Goal: Check status: Check status

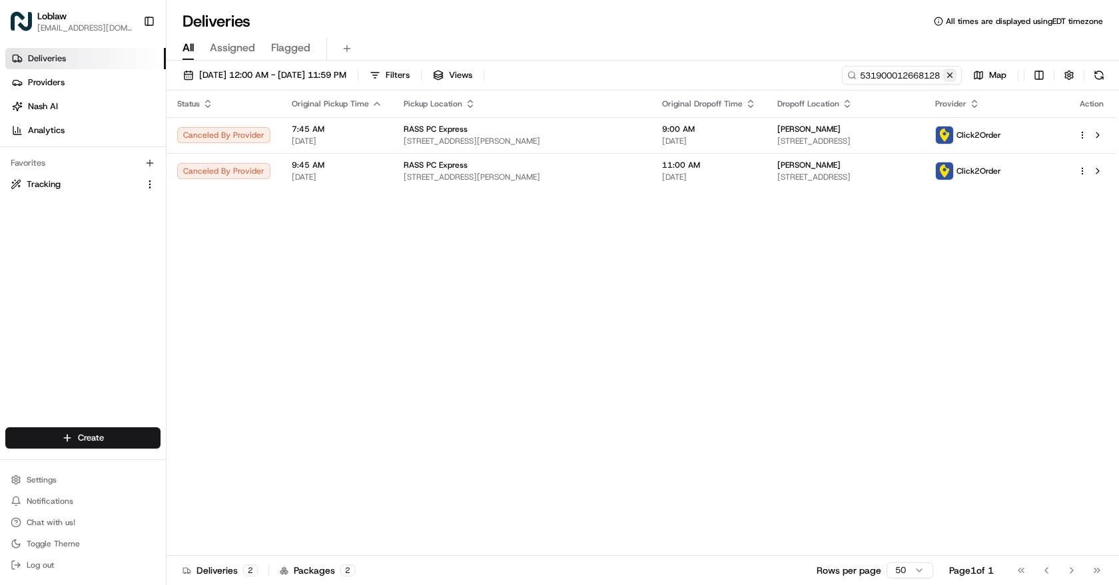
click at [955, 74] on button at bounding box center [949, 75] width 13 height 13
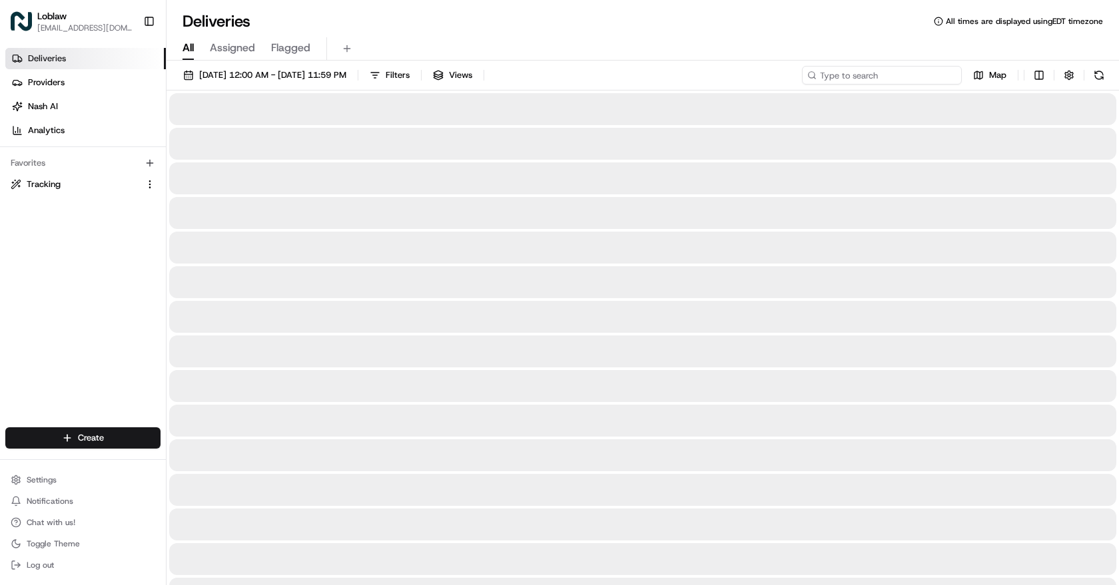
click at [934, 74] on input at bounding box center [882, 75] width 160 height 19
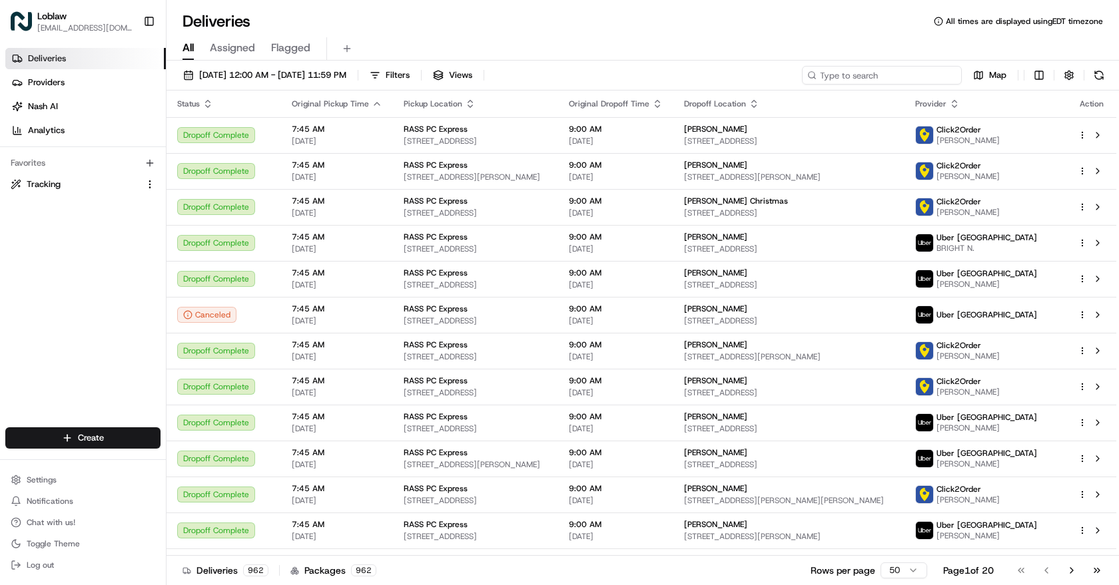
paste input "531900012687380"
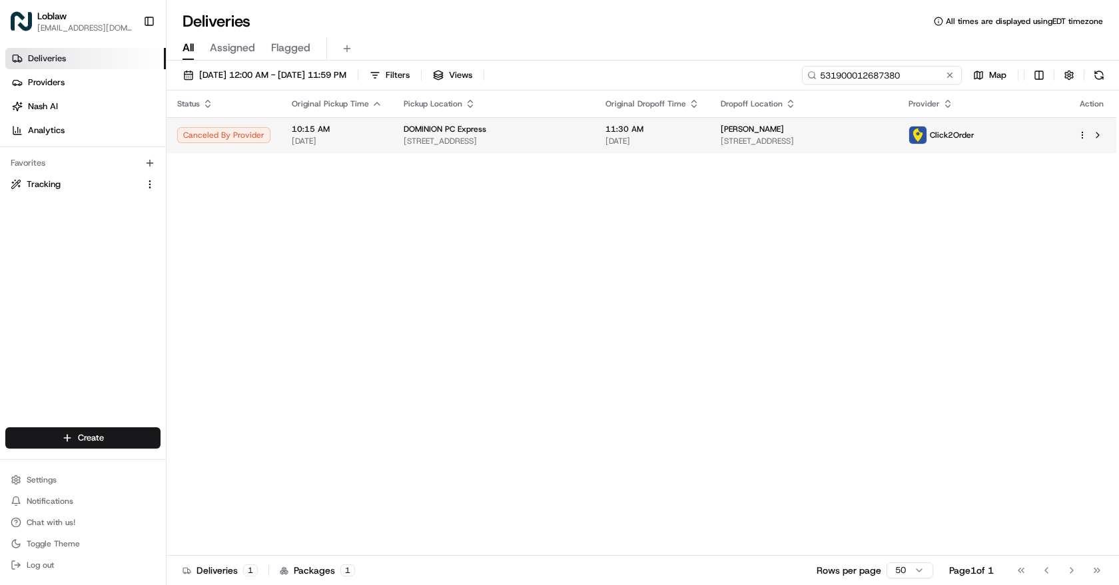
type input "531900012687380"
click at [441, 139] on span "[STREET_ADDRESS]" at bounding box center [493, 141] width 180 height 11
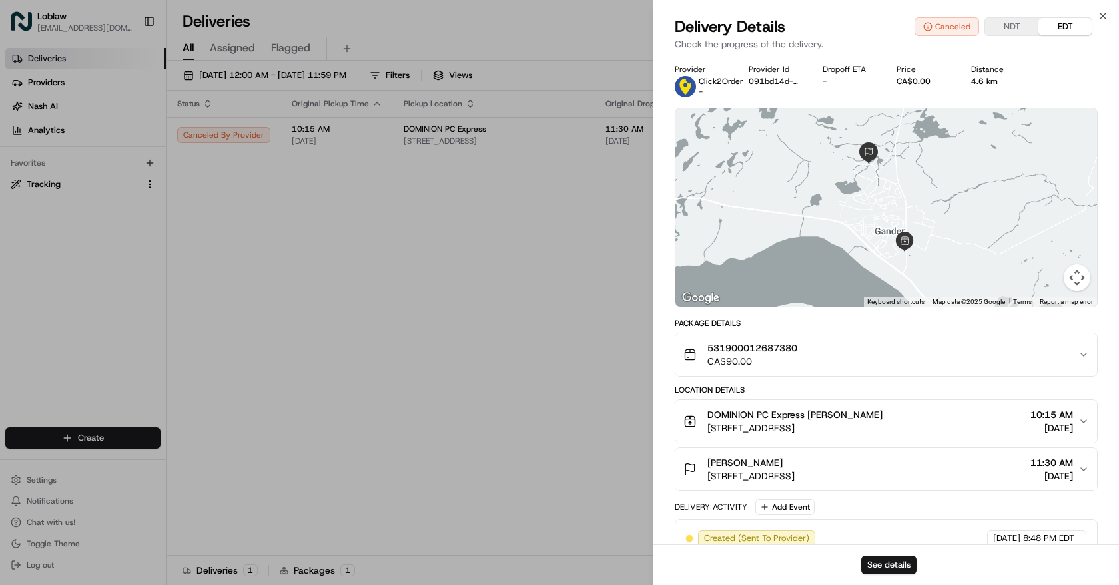
scroll to position [85, 0]
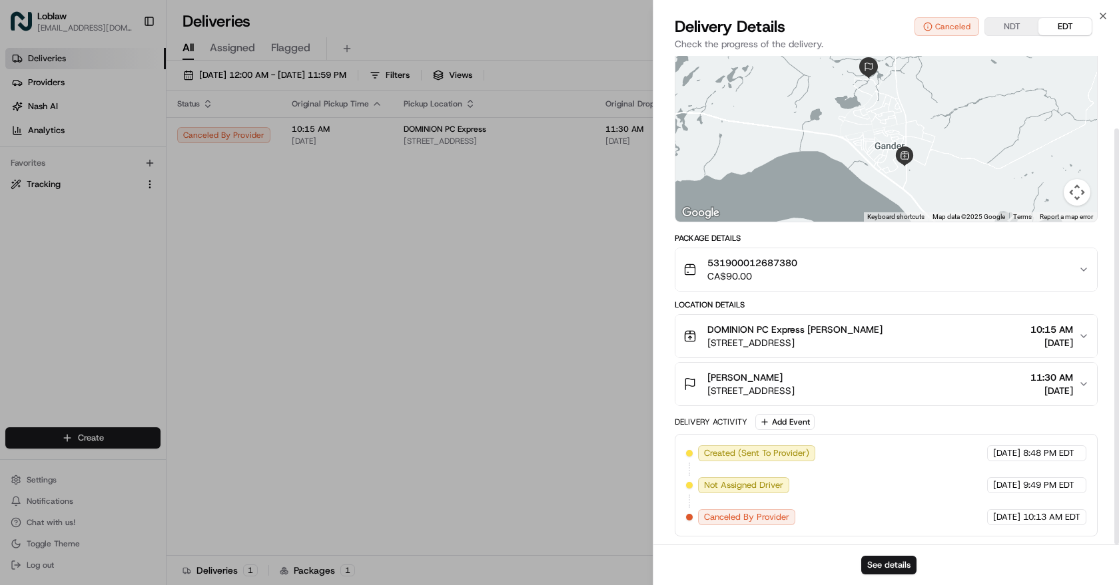
drag, startPoint x: 946, startPoint y: 422, endPoint x: 941, endPoint y: 470, distance: 48.2
click at [1105, 15] on icon "button" at bounding box center [1102, 16] width 11 height 11
